Goal: Task Accomplishment & Management: Manage account settings

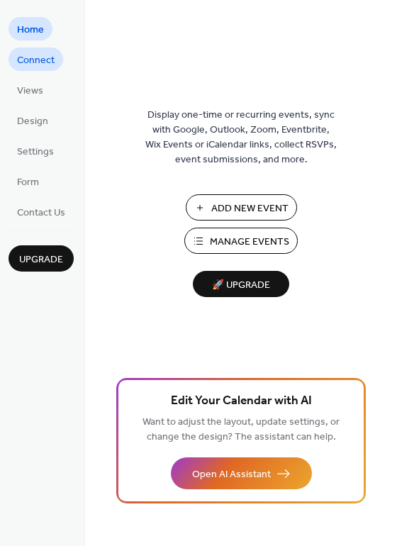
click at [35, 53] on span "Connect" at bounding box center [36, 60] width 38 height 15
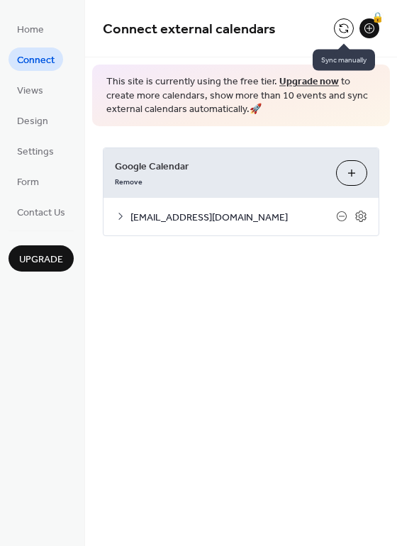
click at [339, 30] on button at bounding box center [344, 28] width 20 height 20
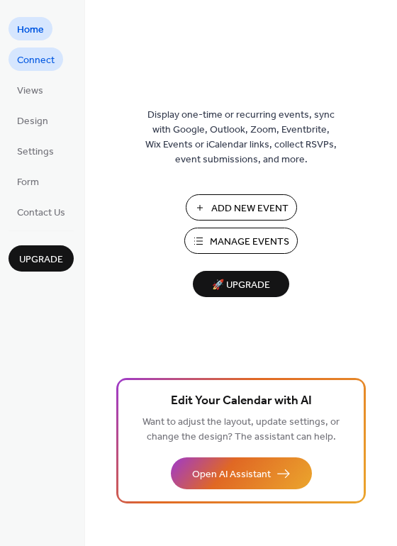
click at [38, 57] on span "Connect" at bounding box center [36, 60] width 38 height 15
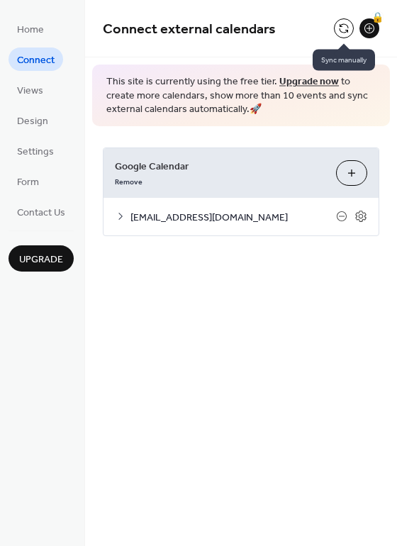
click at [341, 34] on button at bounding box center [344, 28] width 20 height 20
click at [297, 78] on link "Upgrade now" at bounding box center [310, 81] width 60 height 19
click at [363, 217] on icon at bounding box center [361, 216] width 13 height 13
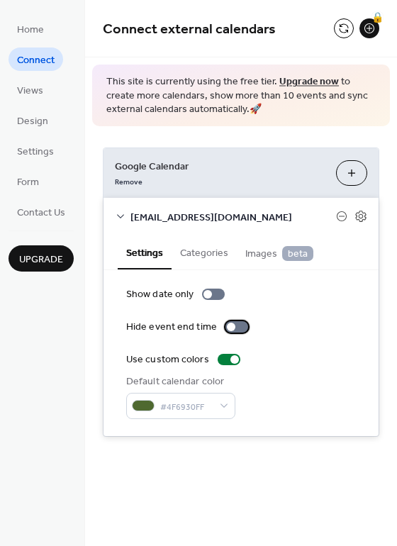
click at [230, 329] on div at bounding box center [231, 327] width 9 height 9
click at [228, 325] on div at bounding box center [237, 326] width 23 height 11
click at [270, 257] on span "Images beta" at bounding box center [279, 254] width 68 height 16
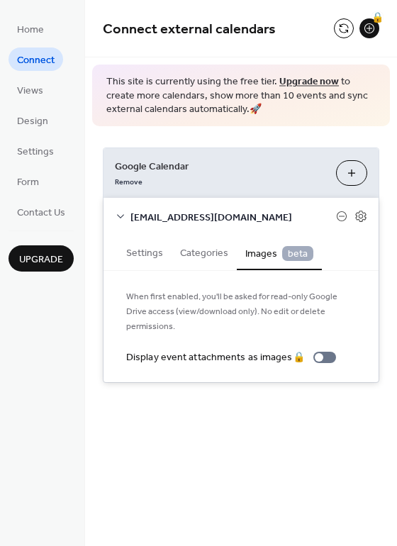
click at [208, 256] on button "Categories" at bounding box center [204, 252] width 65 height 33
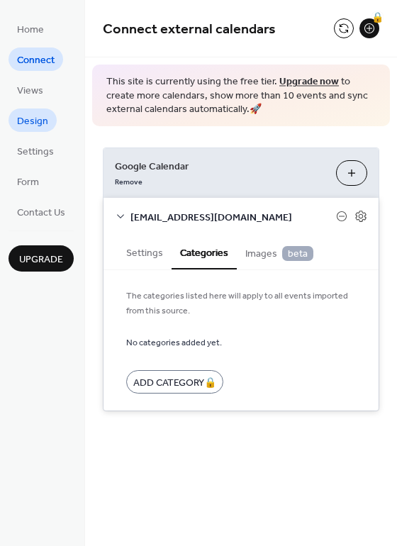
click at [40, 118] on span "Design" at bounding box center [32, 121] width 31 height 15
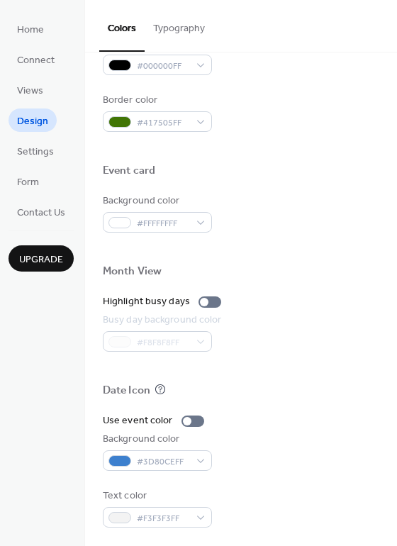
scroll to position [606, 0]
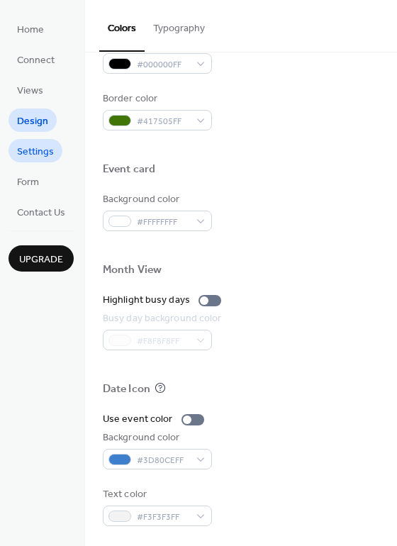
click at [26, 145] on span "Settings" at bounding box center [35, 152] width 37 height 15
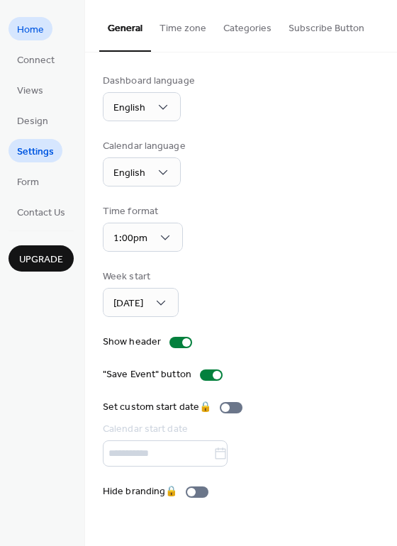
click at [23, 31] on span "Home" at bounding box center [30, 30] width 27 height 15
